Goal: Check status: Check status

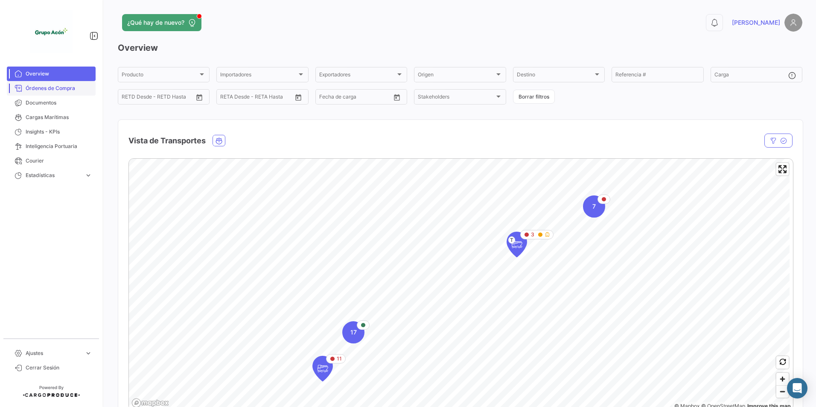
click at [58, 91] on span "Órdenes de Compra" at bounding box center [59, 89] width 67 height 8
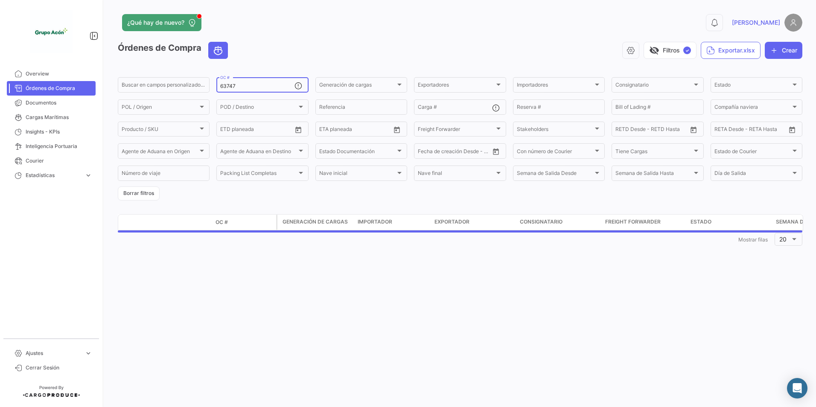
click at [258, 88] on input "63747" at bounding box center [257, 86] width 74 height 6
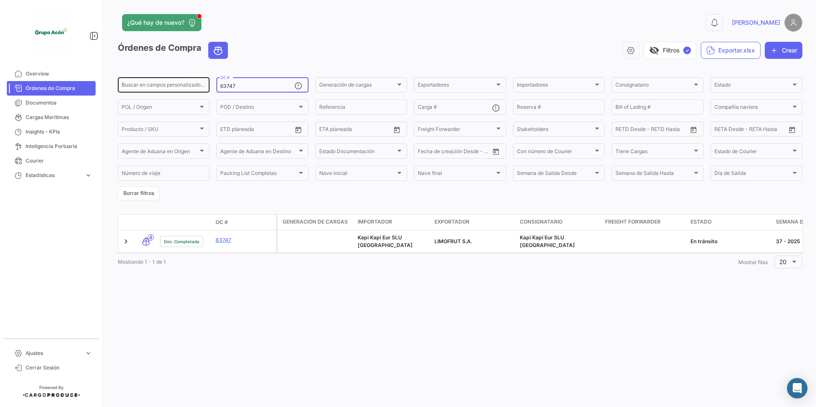
drag, startPoint x: 244, startPoint y: 86, endPoint x: 202, endPoint y: 84, distance: 41.9
click at [0, 0] on div "Buscar en campos personalizados... 63747 OC # Generación de cargas Generación d…" at bounding box center [0, 0] width 0 height 0
type input "63745"
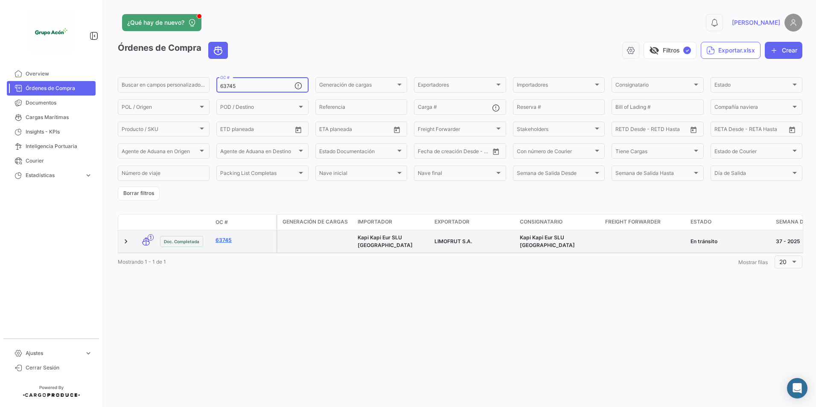
click at [223, 239] on link "63745" at bounding box center [244, 241] width 57 height 8
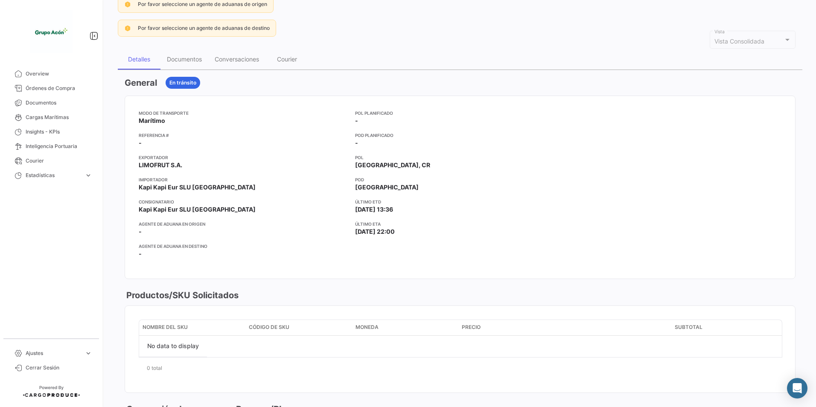
scroll to position [6, 0]
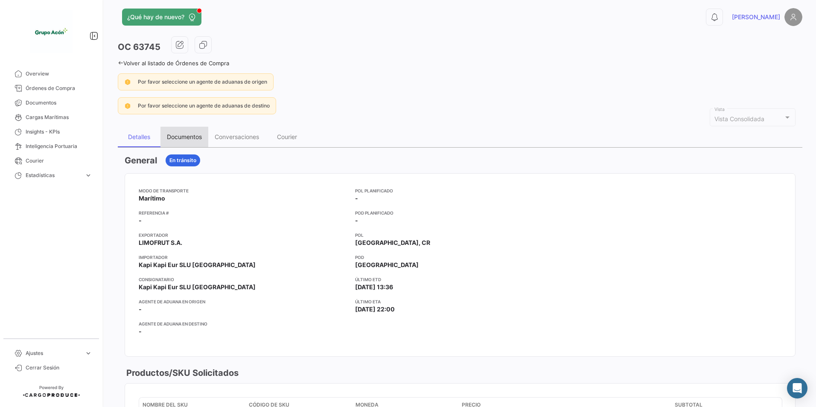
click at [188, 139] on div "Documentos" at bounding box center [184, 136] width 35 height 7
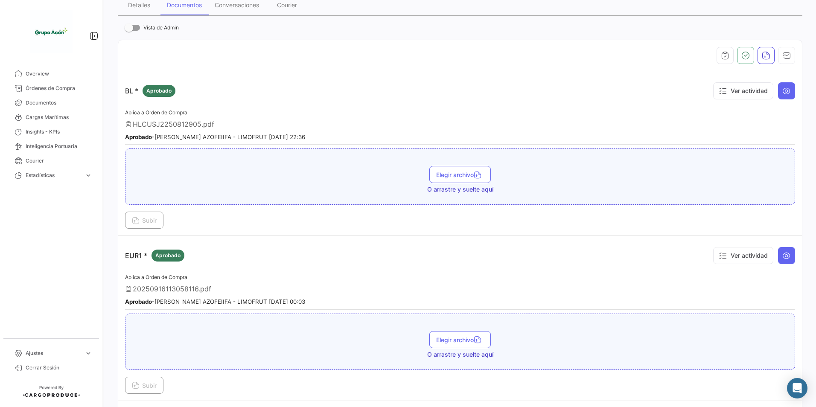
scroll to position [52, 0]
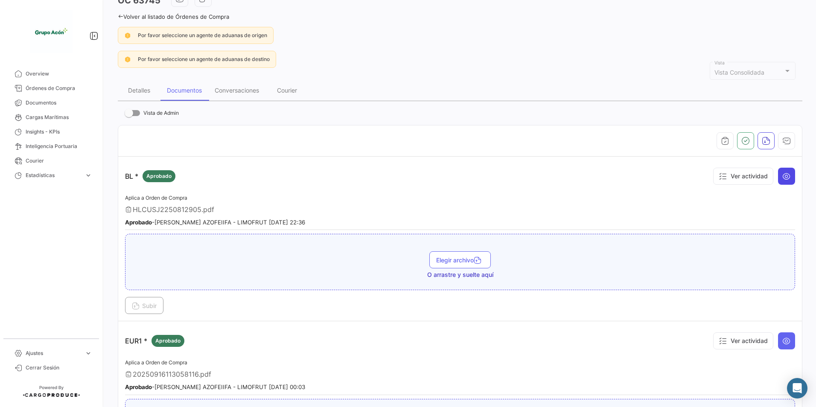
click at [789, 178] on button at bounding box center [786, 176] width 17 height 17
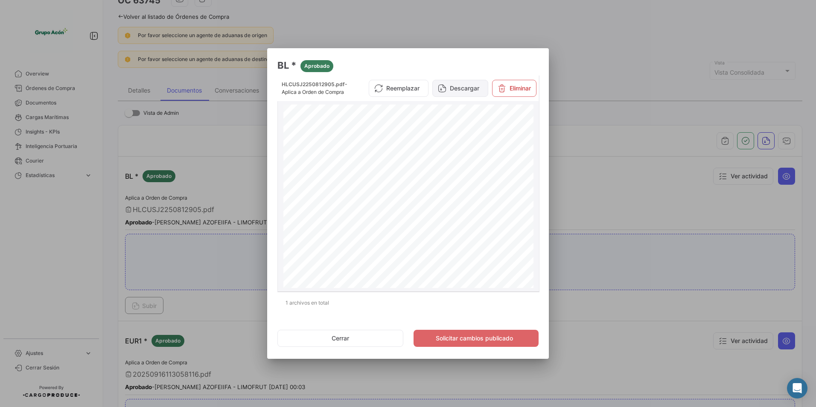
click at [451, 90] on button "Descargar" at bounding box center [460, 88] width 56 height 17
click at [370, 344] on button "Cerrar" at bounding box center [341, 338] width 126 height 17
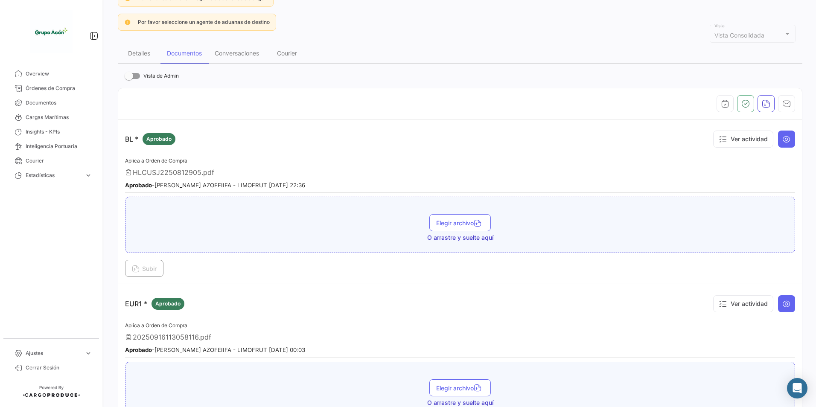
scroll to position [137, 0]
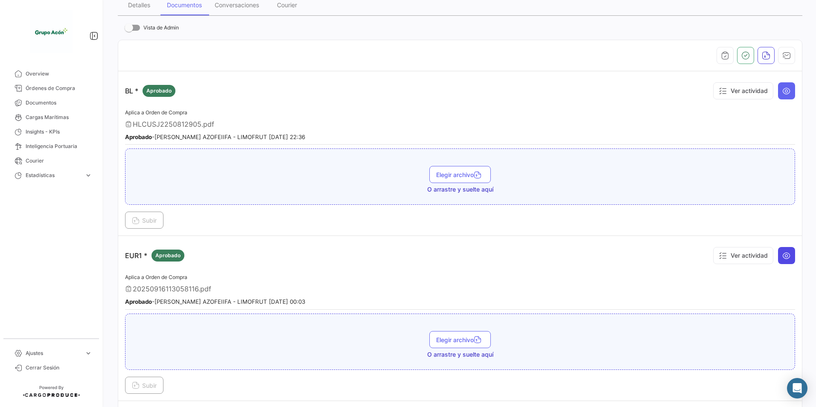
click at [783, 256] on icon at bounding box center [787, 255] width 9 height 9
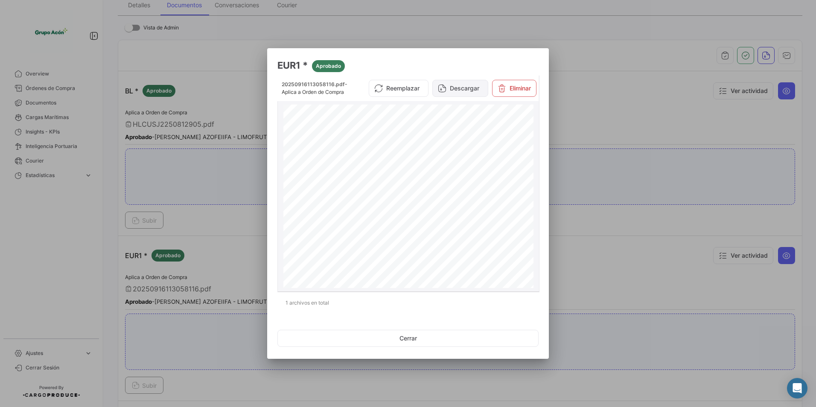
click at [463, 89] on button "Descargar" at bounding box center [460, 88] width 56 height 17
click at [417, 341] on button "Cerrar" at bounding box center [408, 338] width 261 height 17
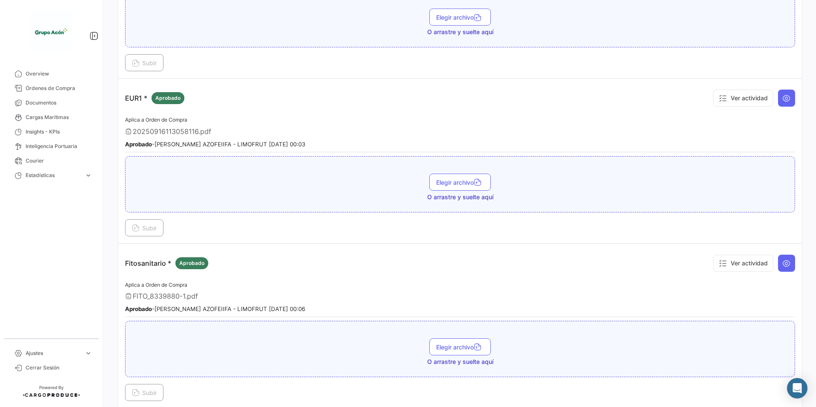
scroll to position [308, 0]
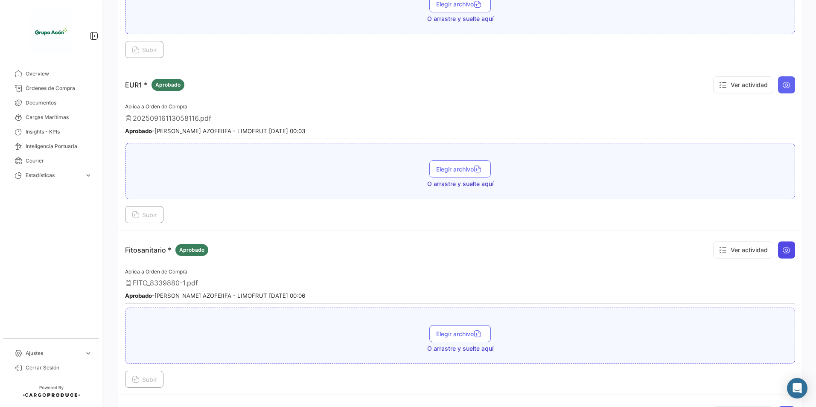
click at [783, 250] on icon at bounding box center [787, 250] width 9 height 9
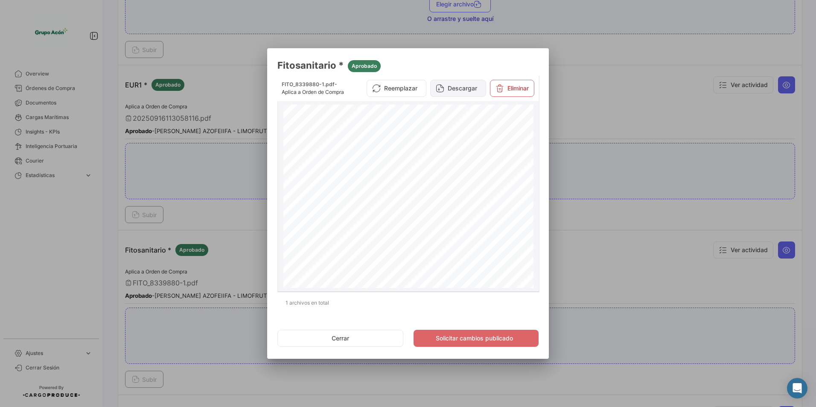
click at [463, 94] on button "Descargar" at bounding box center [458, 88] width 56 height 17
drag, startPoint x: 360, startPoint y: 339, endPoint x: 405, endPoint y: 335, distance: 45.0
click at [360, 339] on button "Cerrar" at bounding box center [341, 338] width 126 height 17
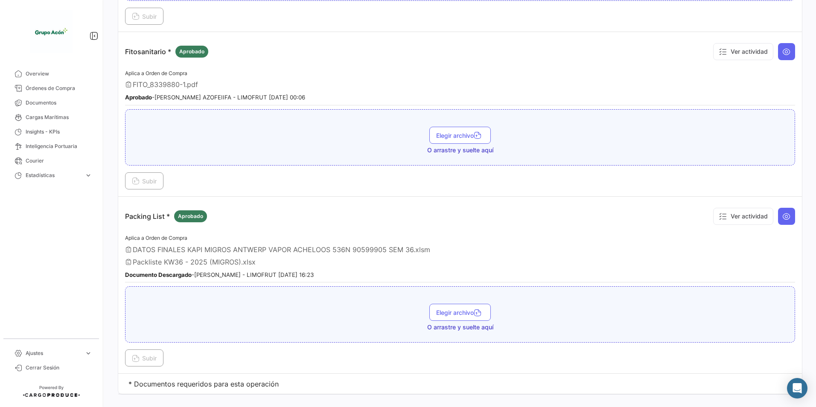
scroll to position [522, 0]
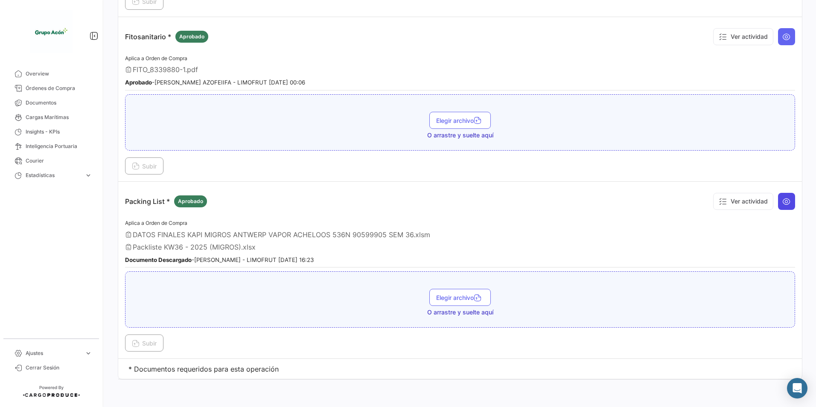
click at [783, 199] on icon at bounding box center [787, 201] width 9 height 9
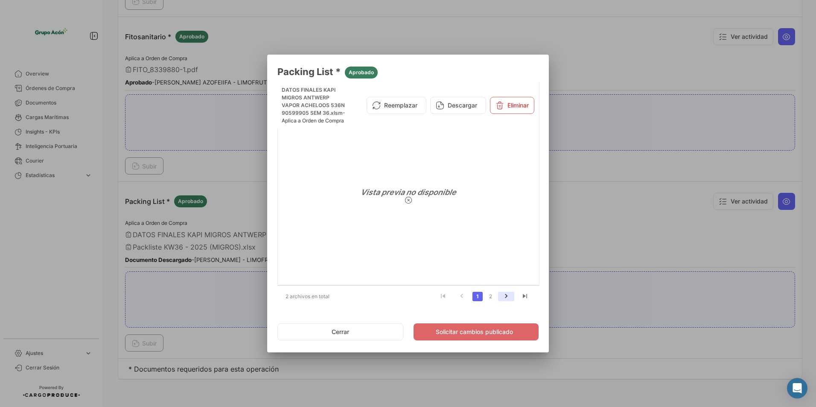
click at [510, 298] on icon "go to next page" at bounding box center [506, 297] width 11 height 10
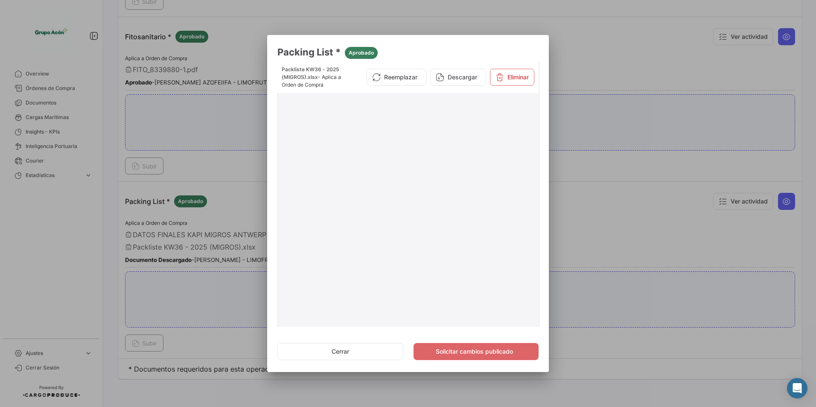
scroll to position [0, 0]
click at [452, 79] on button "Descargar" at bounding box center [458, 78] width 56 height 17
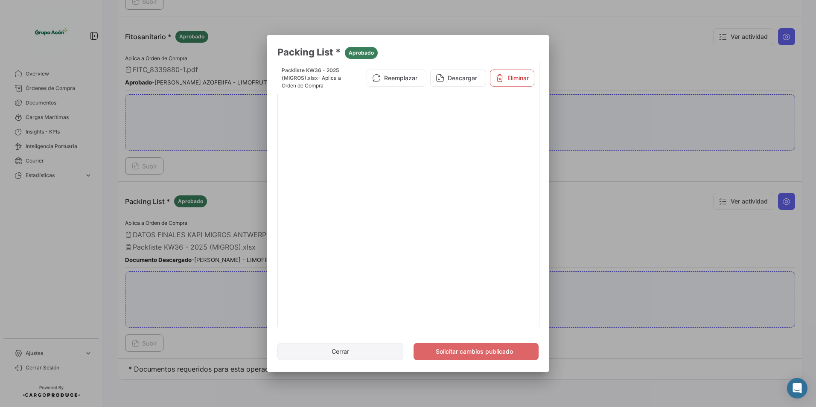
click at [342, 354] on button "Cerrar" at bounding box center [341, 351] width 126 height 17
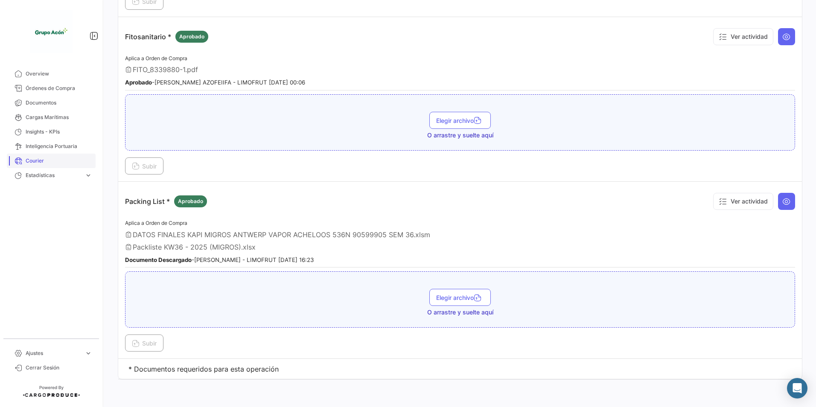
click at [33, 164] on span "Courier" at bounding box center [59, 161] width 67 height 8
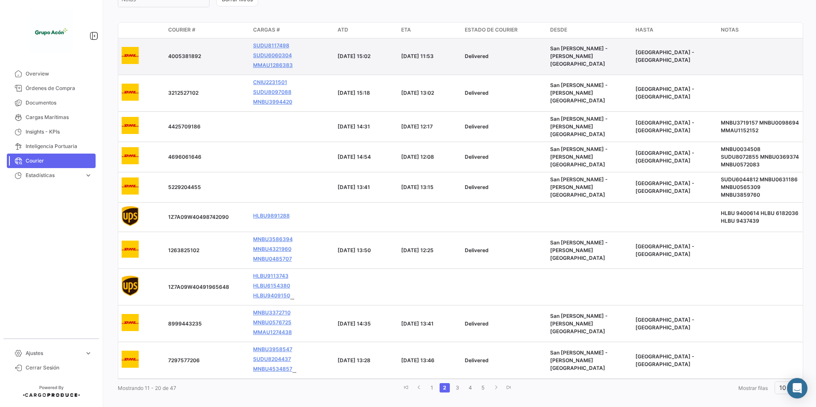
scroll to position [112, 0]
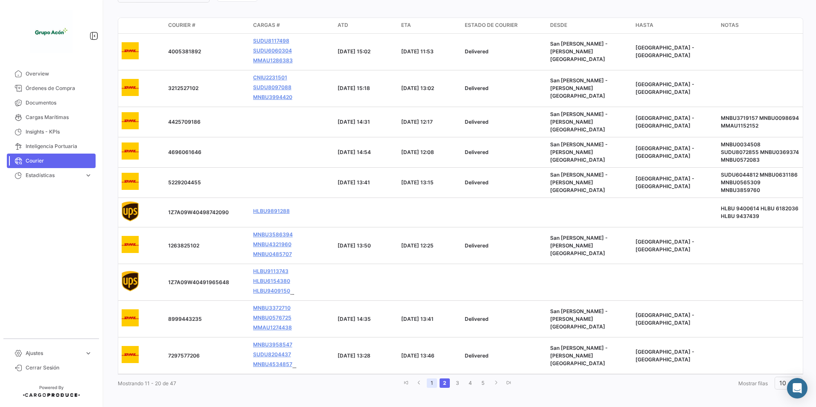
click at [432, 383] on link "1" at bounding box center [432, 383] width 10 height 9
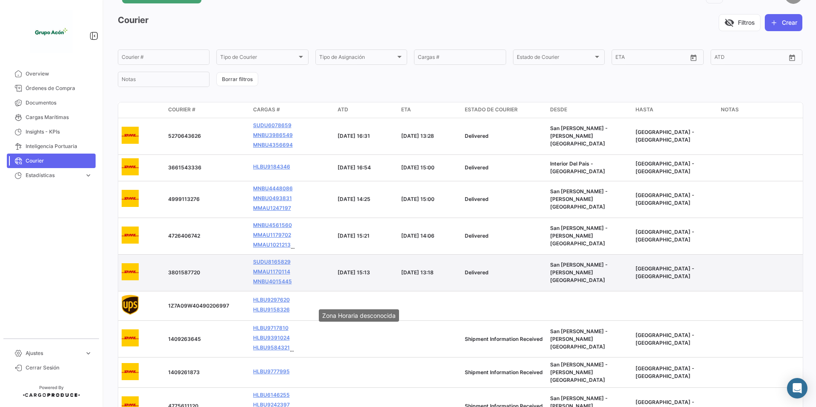
scroll to position [43, 0]
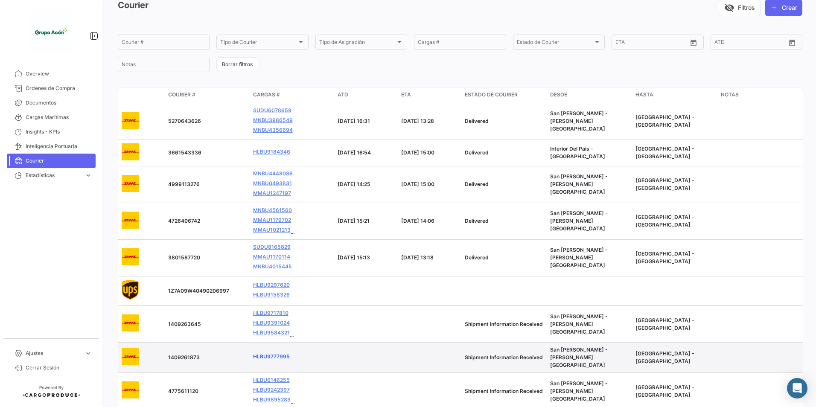
click at [274, 354] on link "HLBU9777995" at bounding box center [271, 357] width 37 height 8
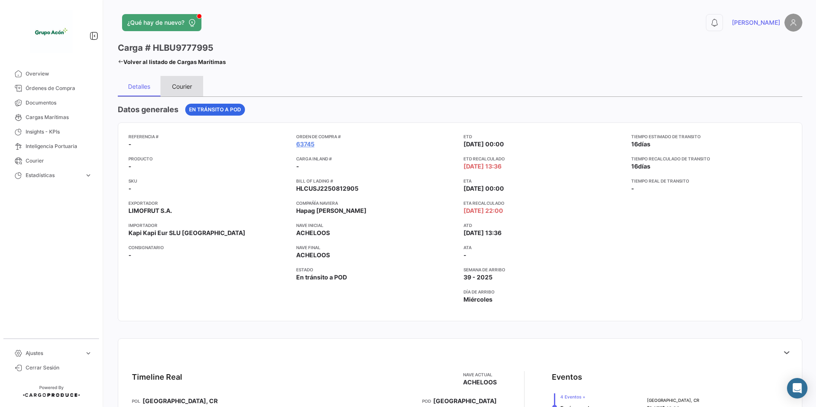
click at [180, 84] on div "Courier" at bounding box center [182, 86] width 20 height 7
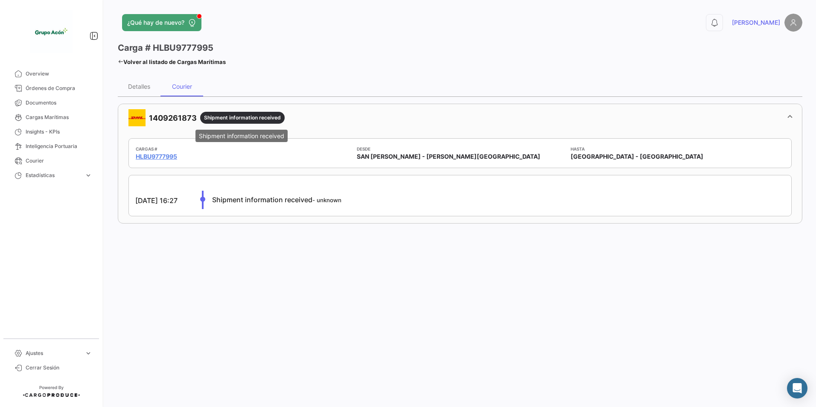
click at [222, 118] on span "Shipment information received" at bounding box center [242, 118] width 77 height 8
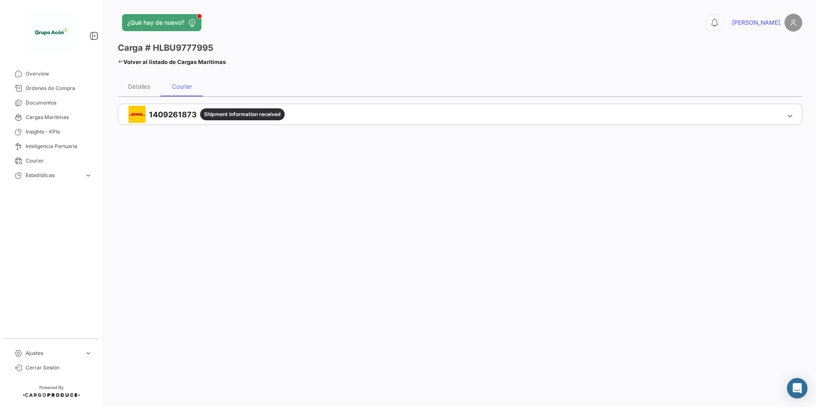
click at [223, 116] on span "Shipment information received" at bounding box center [242, 115] width 77 height 8
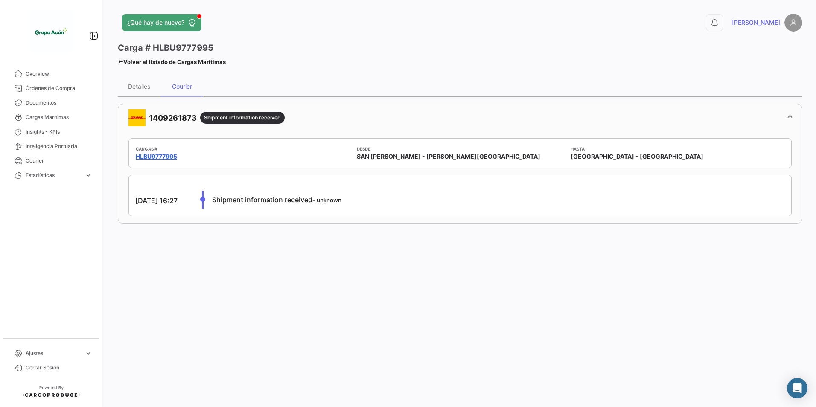
click at [171, 154] on link "HLBU9777995" at bounding box center [156, 156] width 41 height 9
click at [158, 119] on mat-panel-title "1409261873 Shipment information received" at bounding box center [455, 117] width 653 height 17
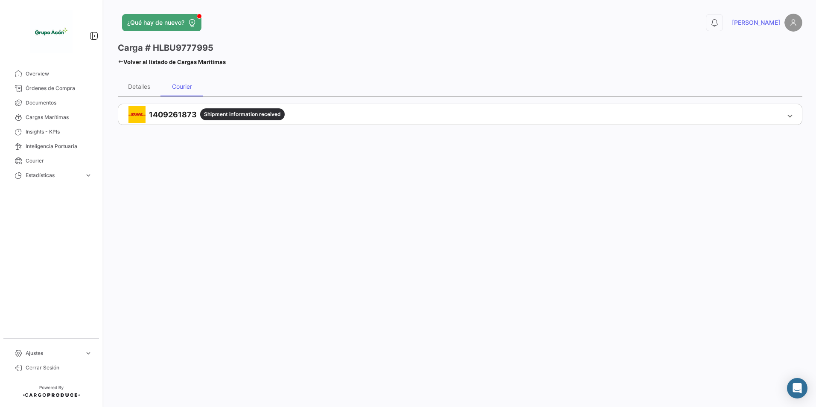
click at [160, 116] on mat-panel-title "1409261873 Shipment information received" at bounding box center [455, 114] width 653 height 17
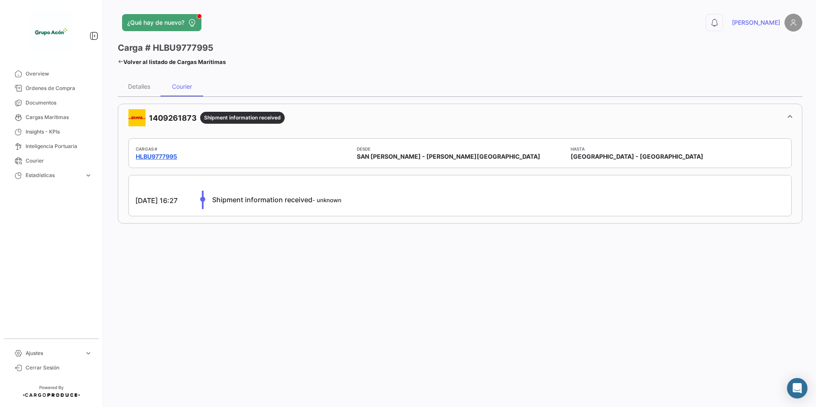
click at [154, 155] on link "HLBU9777995" at bounding box center [156, 156] width 41 height 9
click at [209, 290] on div "¿Qué hay de nuevo? 0 [PERSON_NAME] # HLBU9777995 Volver al listado de Cargas Ma…" at bounding box center [460, 203] width 712 height 407
click at [241, 306] on div "¿Qué hay de nuevo? 0 [PERSON_NAME] # HLBU9777995 Volver al listado de Cargas Ma…" at bounding box center [460, 203] width 712 height 407
click at [164, 155] on link "HLBU9777995" at bounding box center [156, 156] width 41 height 9
click at [166, 117] on mat-panel-title "1409261873 Shipment information received" at bounding box center [455, 117] width 653 height 17
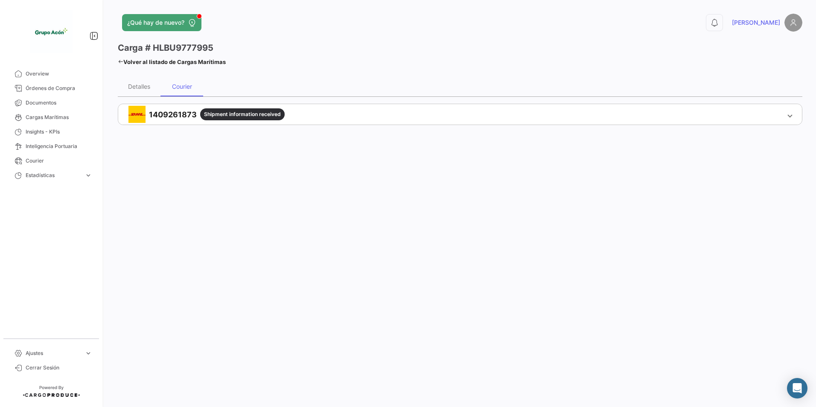
click at [166, 117] on mat-panel-title "1409261873 Shipment information received" at bounding box center [455, 114] width 653 height 17
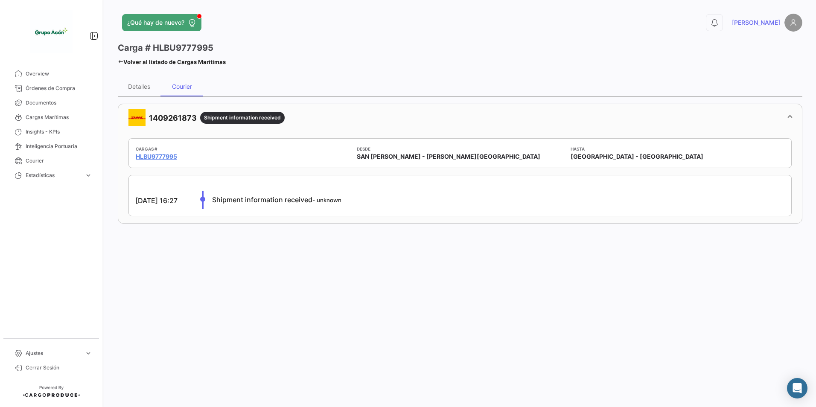
click at [332, 316] on div "¿Qué hay de nuevo? 0 [PERSON_NAME] # HLBU9777995 Volver al listado de Cargas Ma…" at bounding box center [460, 203] width 712 height 407
click at [147, 87] on div "Detalles" at bounding box center [139, 86] width 22 height 7
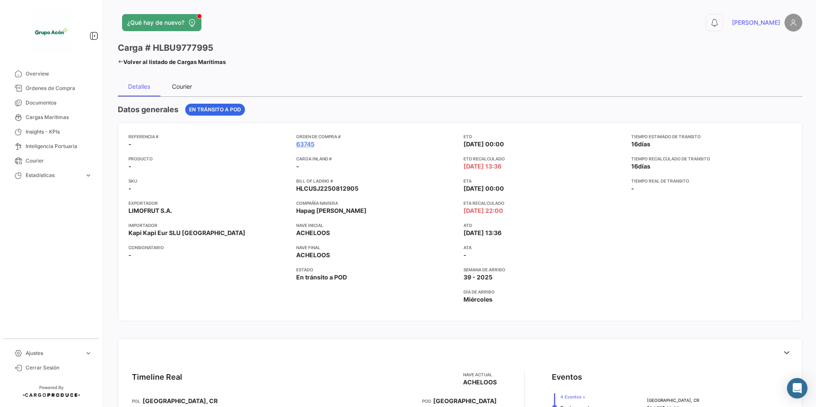
click at [178, 88] on div "Courier" at bounding box center [182, 86] width 20 height 7
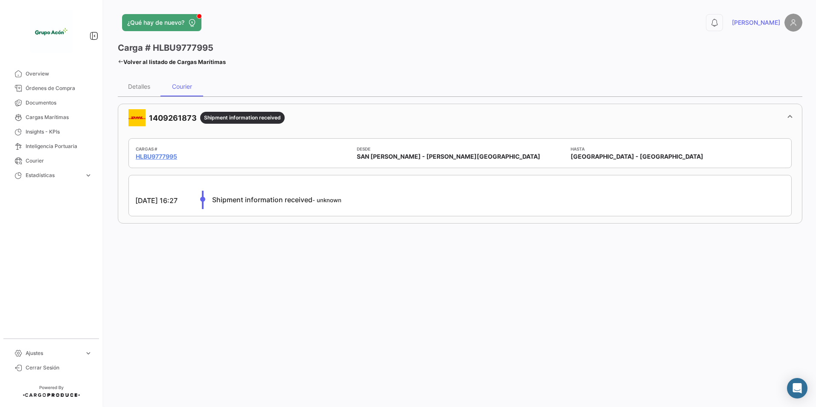
click at [174, 317] on div "¿Qué hay de nuevo? 0 [PERSON_NAME] # HLBU9777995 Volver al listado de Cargas Ma…" at bounding box center [460, 203] width 712 height 407
click at [173, 118] on mat-panel-title "1409261873 Shipment information received" at bounding box center [455, 117] width 653 height 17
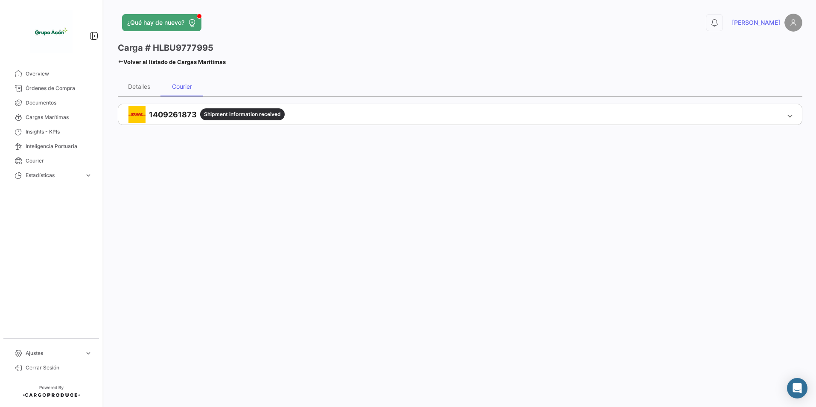
click at [173, 118] on mat-panel-title "1409261873 Shipment information received" at bounding box center [455, 114] width 653 height 17
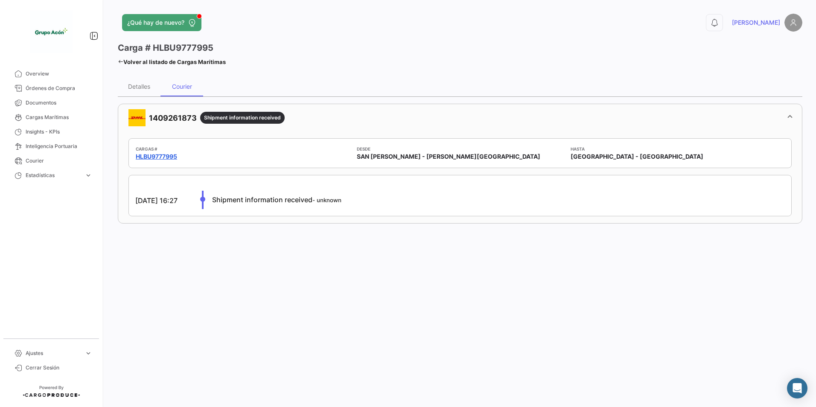
click at [160, 155] on link "HLBU9777995" at bounding box center [156, 156] width 41 height 9
click at [237, 315] on div "¿Qué hay de nuevo? 0 [PERSON_NAME] # HLBU9777995 Volver al listado de Cargas Ma…" at bounding box center [460, 203] width 712 height 407
click at [254, 281] on div "¿Qué hay de nuevo? 0 [PERSON_NAME] # HLBU9777995 Volver al listado de Cargas Ma…" at bounding box center [460, 203] width 712 height 407
